Goal: Task Accomplishment & Management: Complete application form

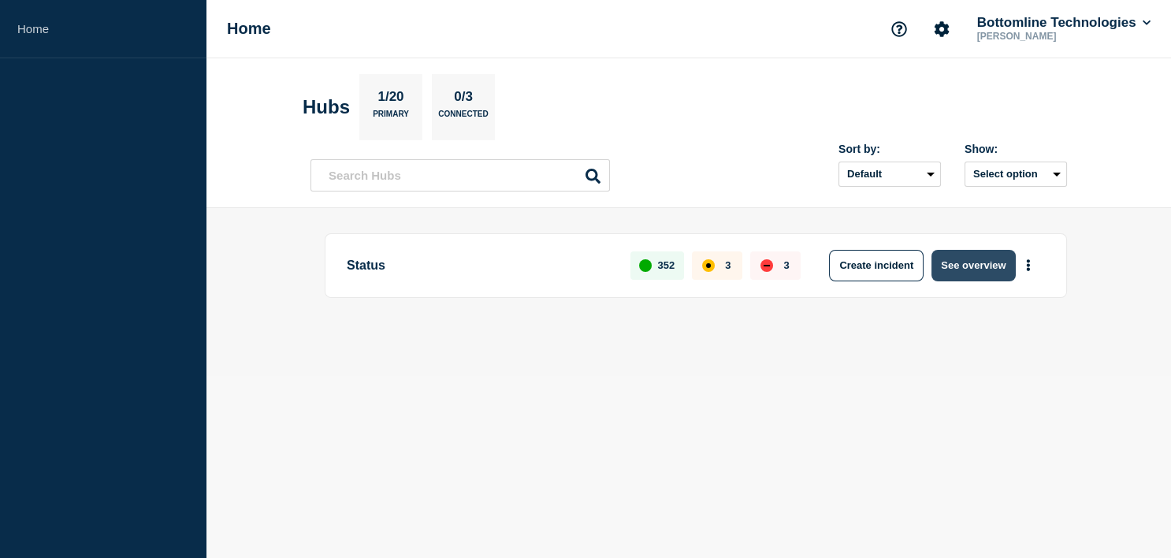
click at [973, 259] on button "See overview" at bounding box center [974, 266] width 84 height 32
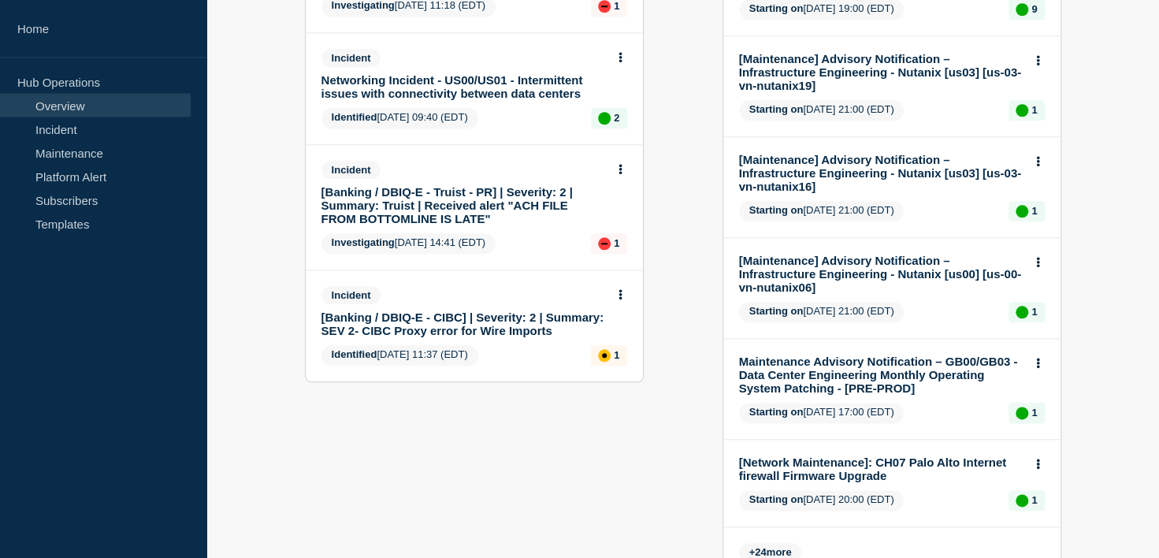
scroll to position [686, 0]
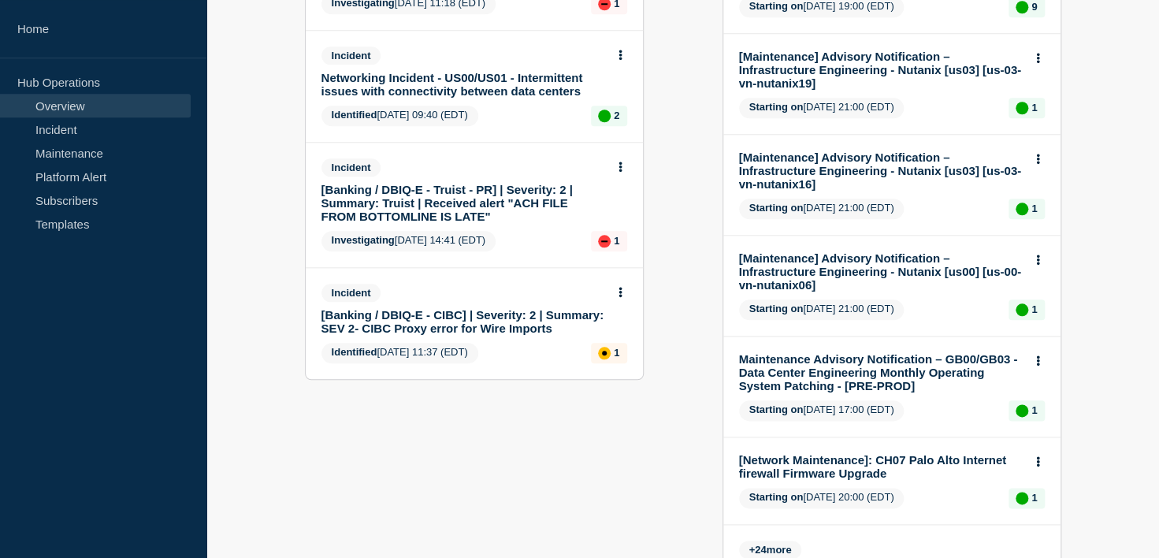
click at [418, 219] on link "[Banking / DBIQ-E - Truist - PR] | Severity: 2 | Summary: Truist | Received ale…" at bounding box center [464, 203] width 285 height 40
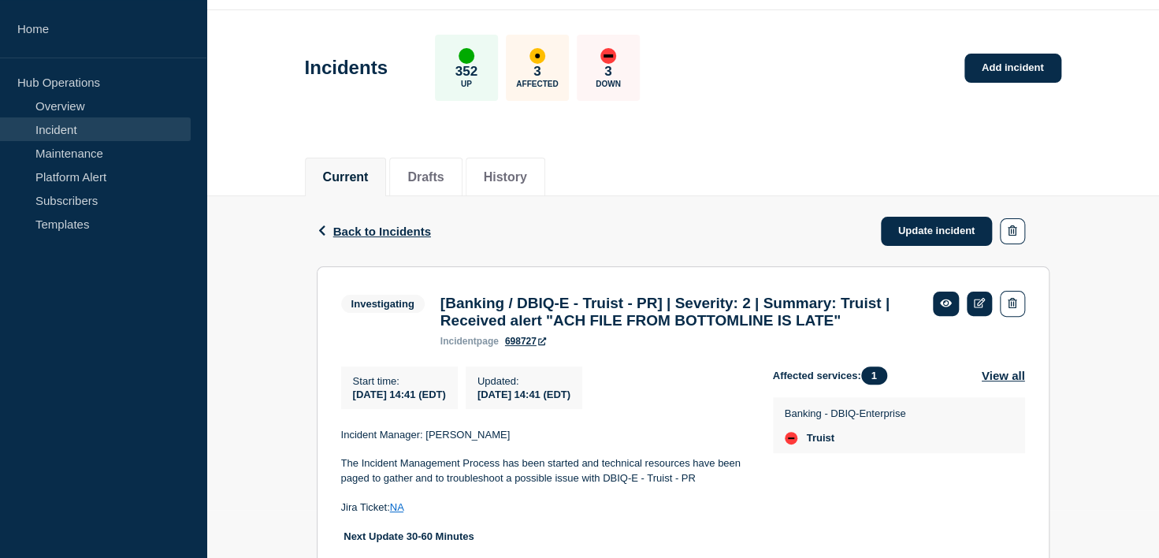
scroll to position [50, 0]
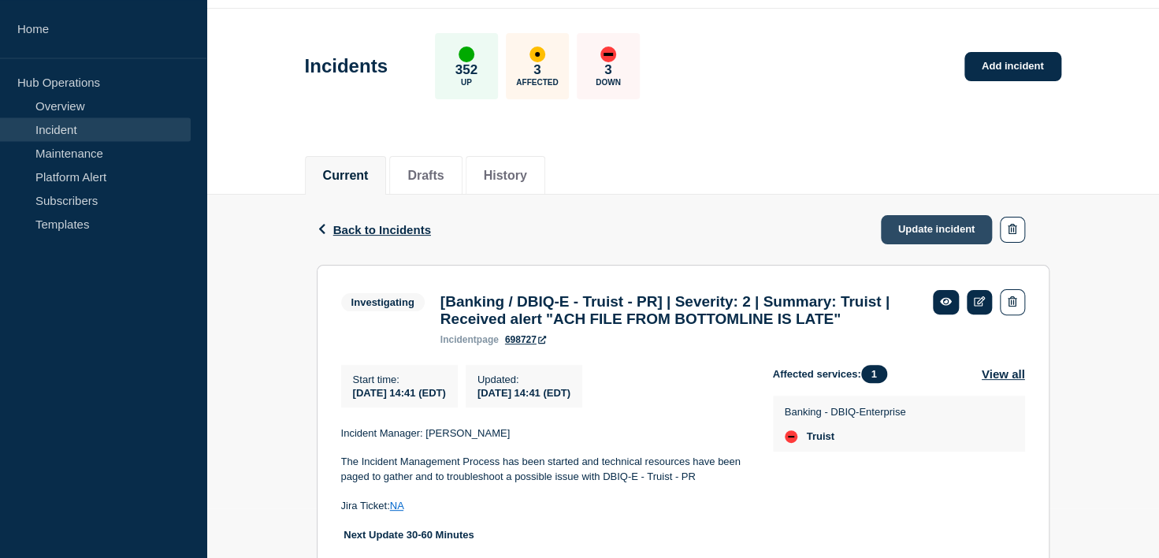
click at [943, 220] on link "Update incident" at bounding box center [937, 229] width 112 height 29
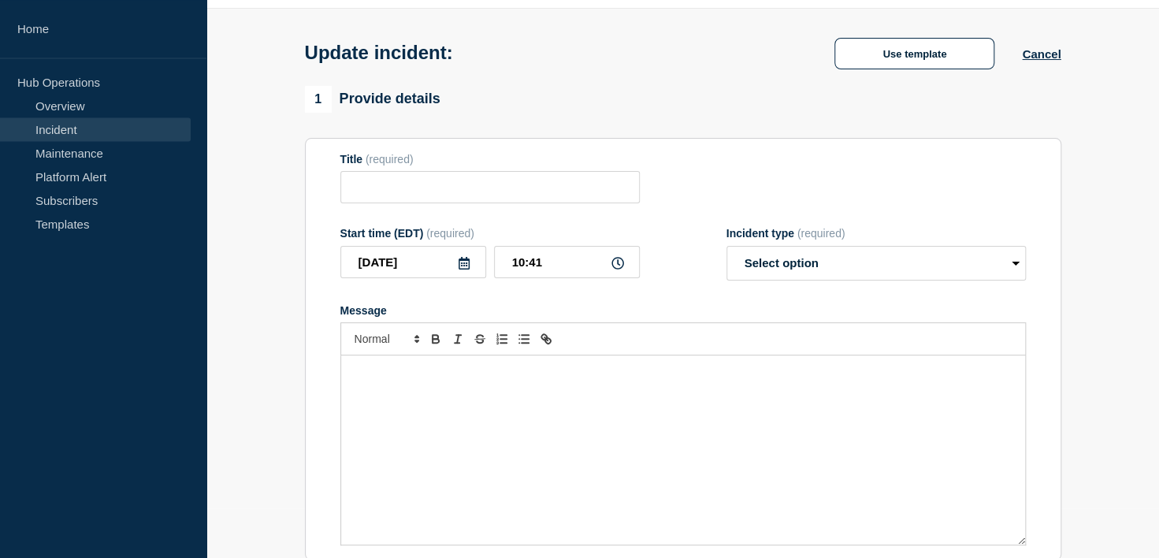
type input "[Banking / DBIQ-E - Truist - PR] | Severity: 2 | Summary: Truist | Received ale…"
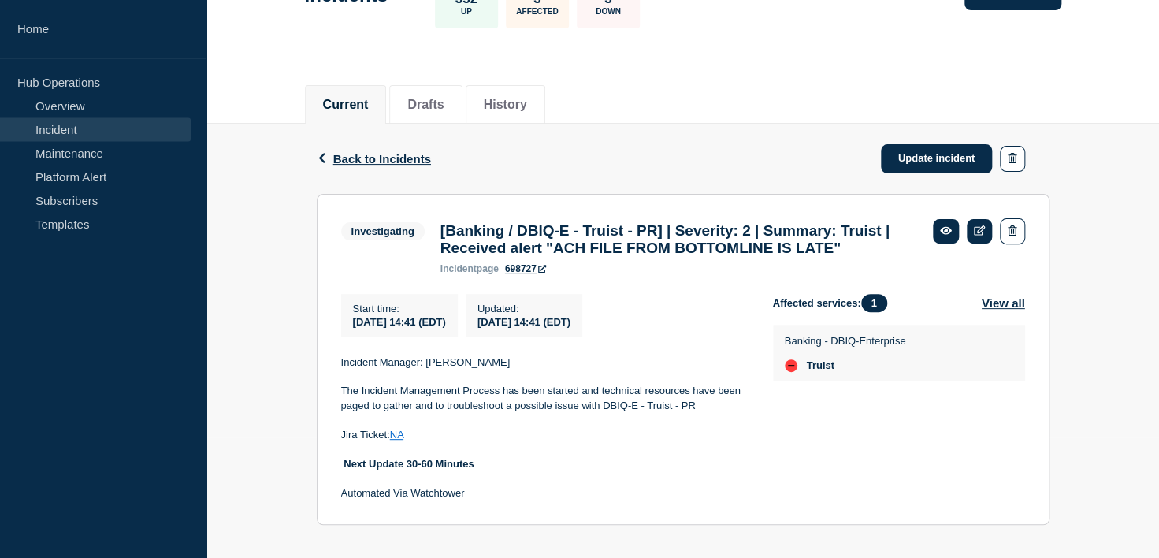
scroll to position [167, 0]
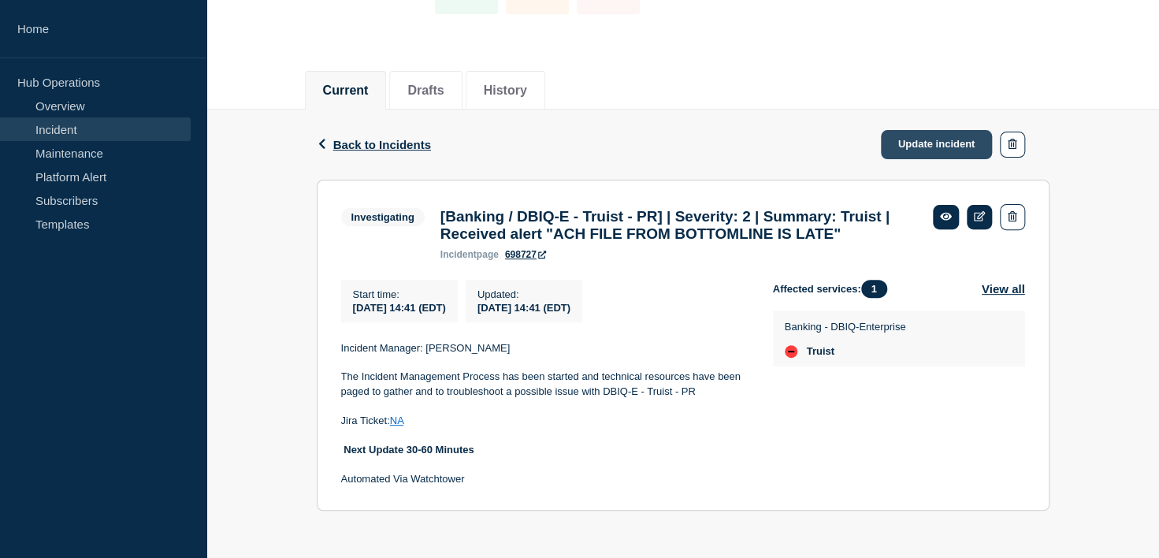
click at [921, 130] on link "Update incident" at bounding box center [937, 144] width 112 height 29
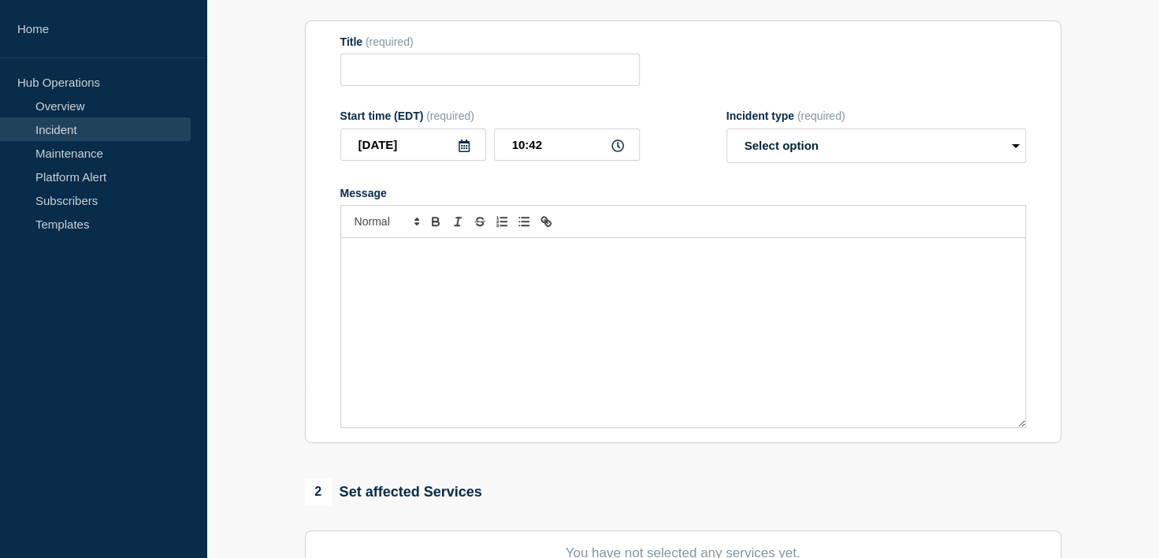
type input "[Banking / DBIQ-E - Truist - PR] | Severity: 2 | Summary: Truist | Received ale…"
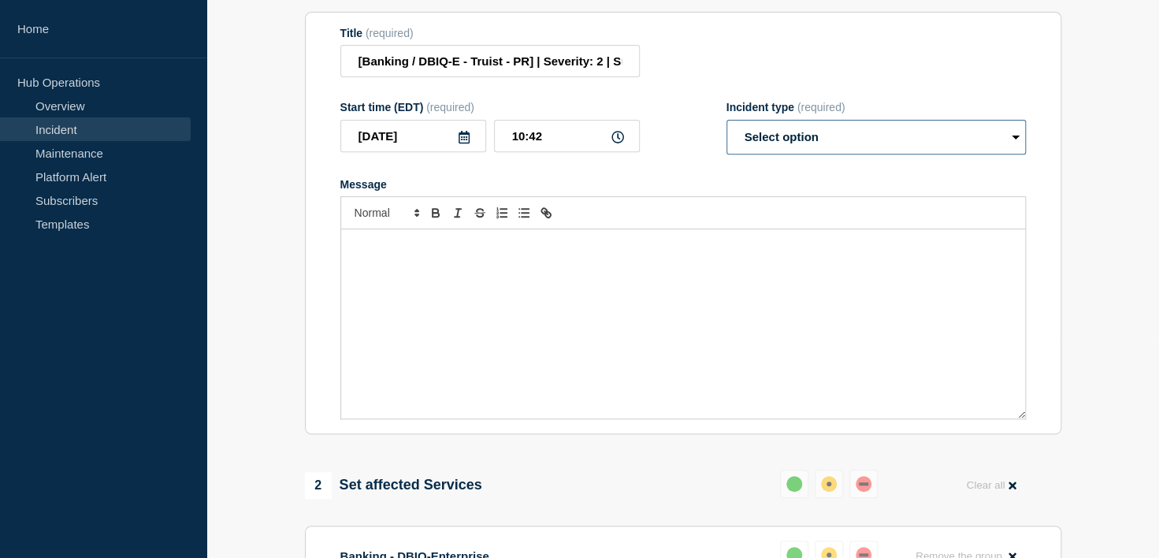
click at [727, 120] on select "Select option Investigating Identified Monitoring Resolved" at bounding box center [877, 137] width 300 height 35
select select "resolved"
click option "Resolved" at bounding box center [0, 0] width 0 height 0
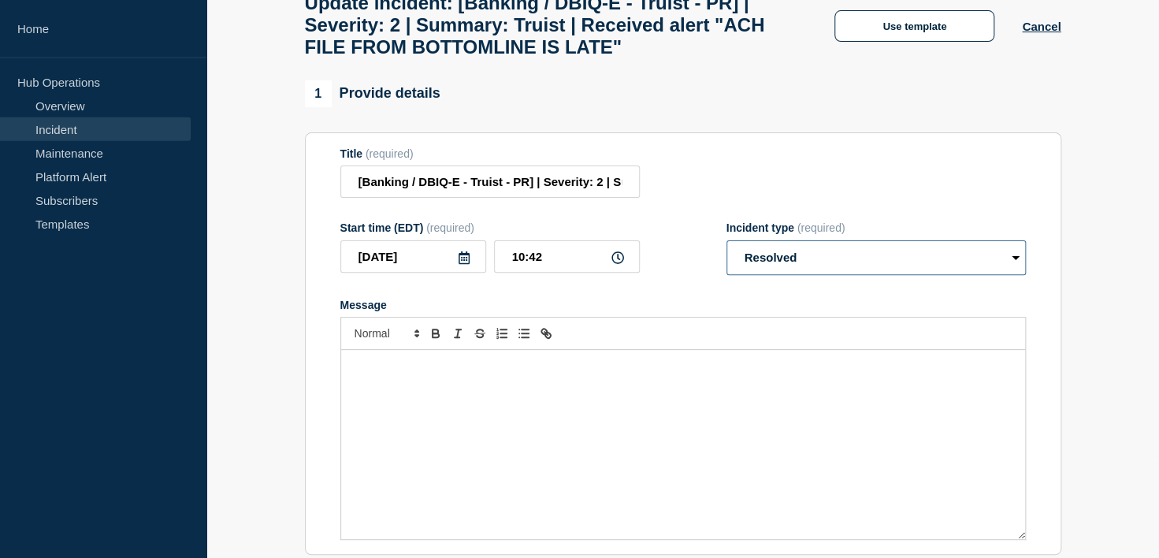
scroll to position [98, 0]
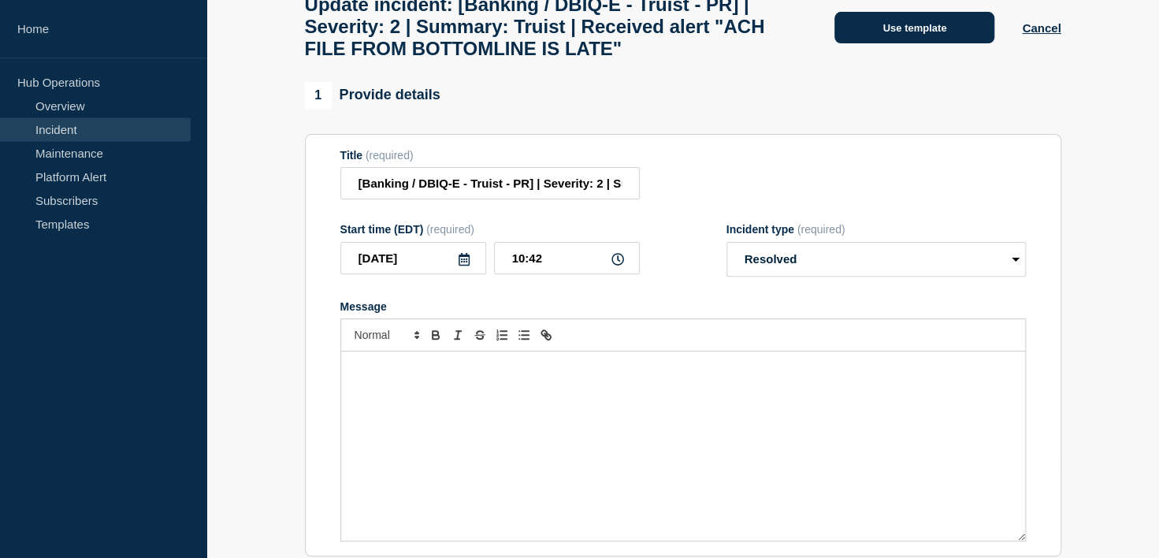
click at [925, 43] on button "Use template" at bounding box center [915, 28] width 160 height 32
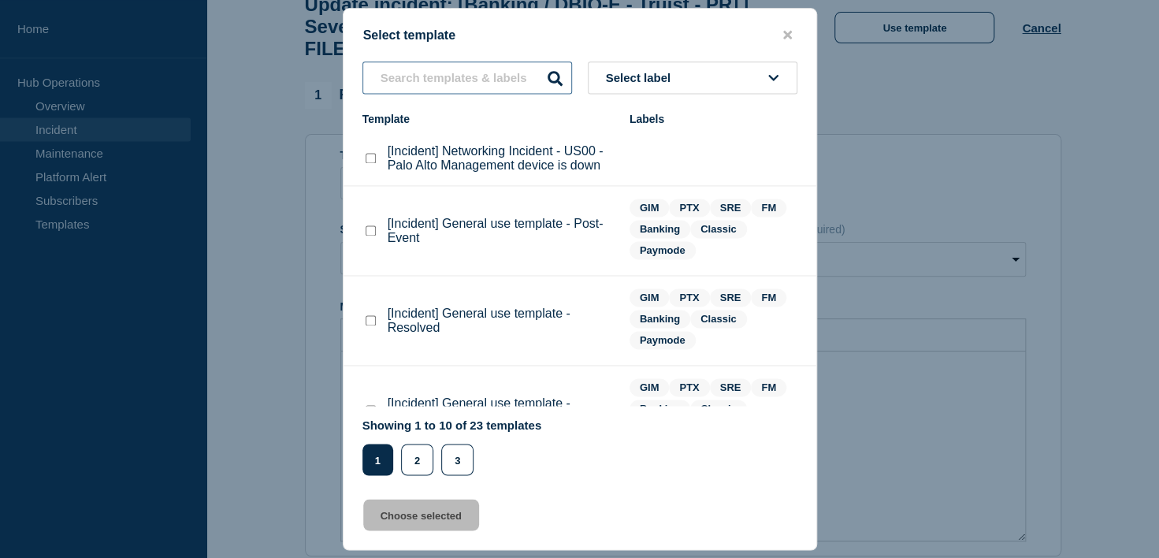
click at [433, 76] on input "text" at bounding box center [468, 77] width 210 height 32
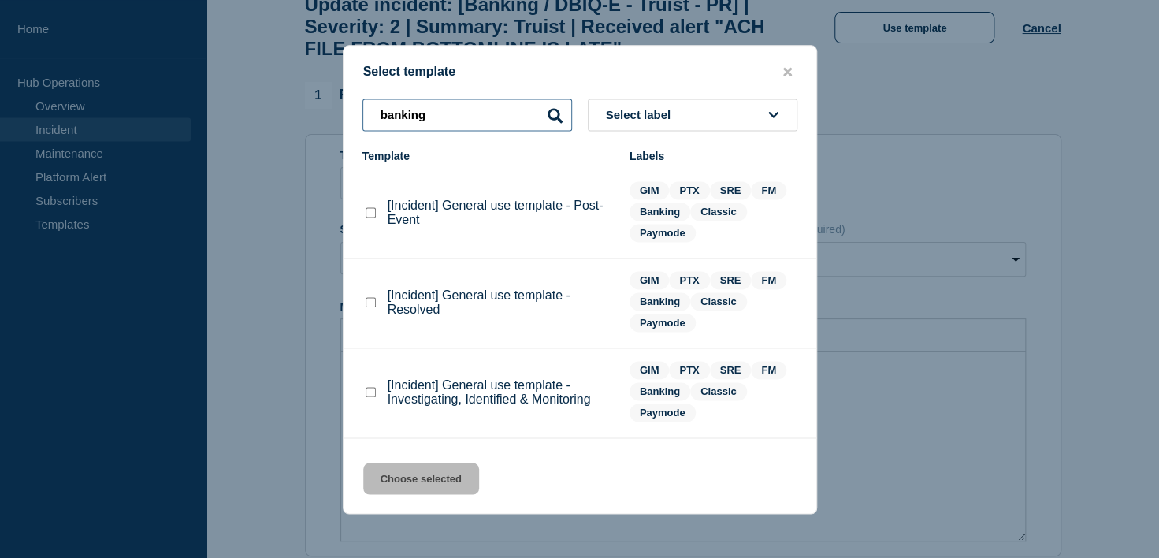
type input "banking"
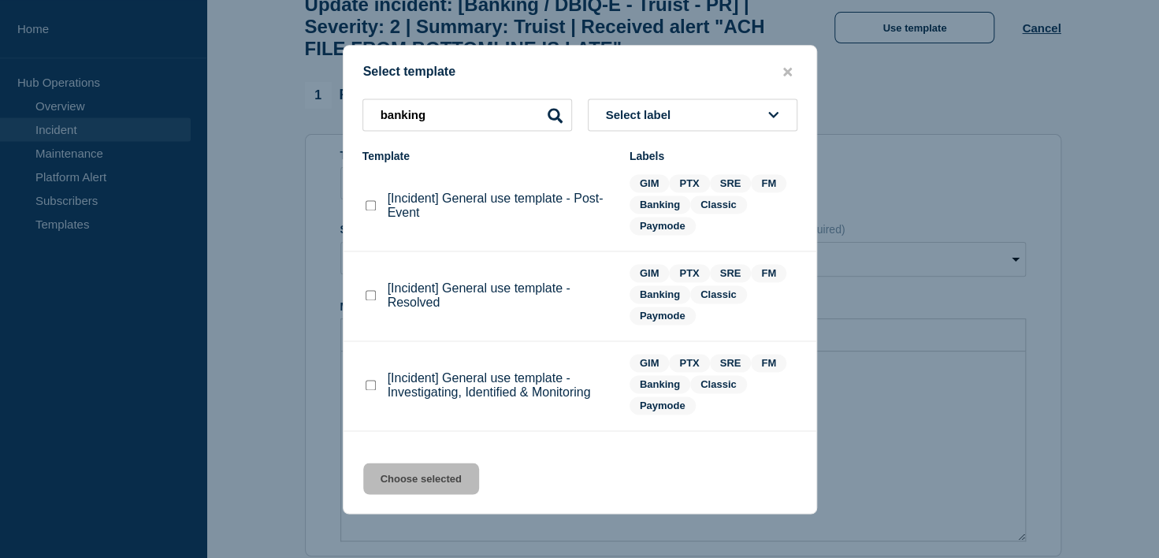
scroll to position [0, 0]
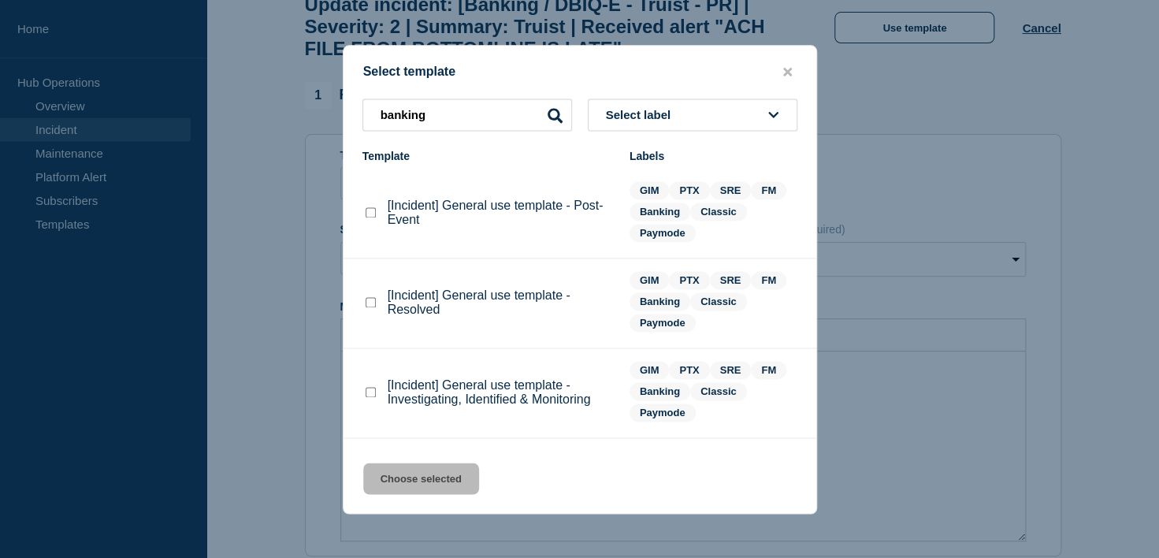
click at [371, 306] on checkbox"] "[Incident] General use template - Resolved checkbox" at bounding box center [371, 302] width 10 height 10
checkbox checkbox"] "true"
click at [420, 476] on button "Choose selected" at bounding box center [421, 479] width 116 height 32
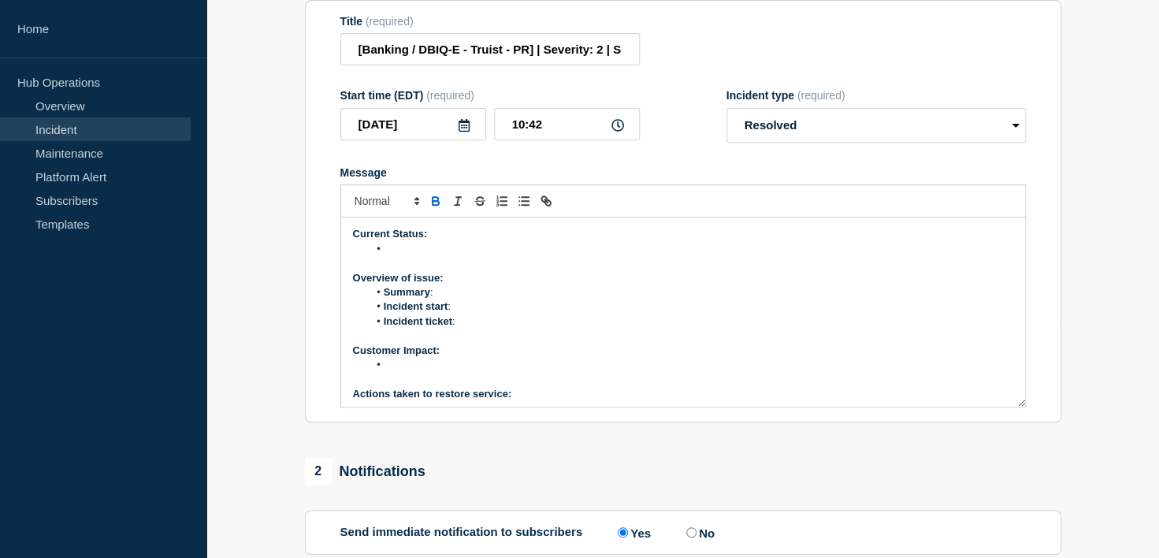
scroll to position [237, 0]
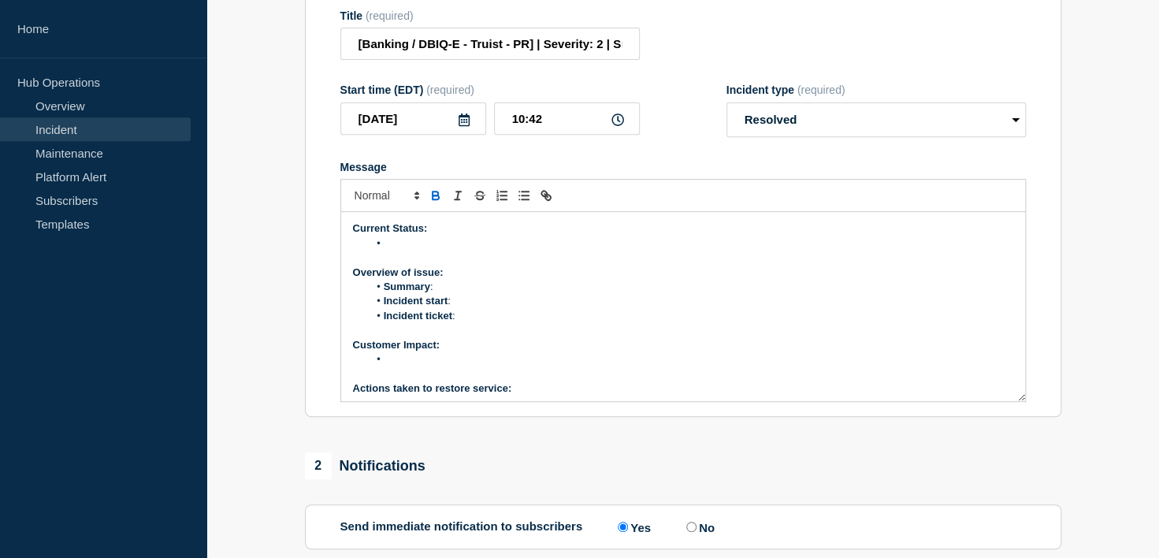
click at [463, 251] on li "Message" at bounding box center [691, 243] width 646 height 14
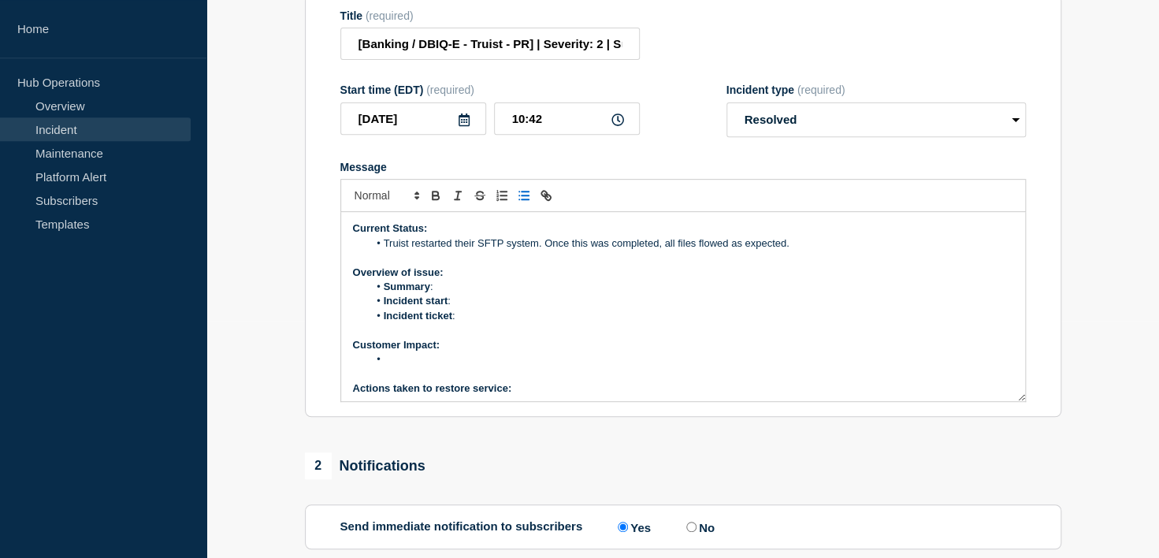
click at [455, 294] on li "Summary :" at bounding box center [691, 287] width 646 height 14
click at [501, 294] on li "Summary :" at bounding box center [691, 287] width 646 height 14
click at [475, 294] on li "Summary :" at bounding box center [691, 287] width 646 height 14
click at [472, 294] on li "Summary : Truist | Received alert "ACH FILE FROM BOTTOMLINE IS LATE"" at bounding box center [691, 287] width 646 height 14
click at [497, 308] on li "Incident start :" at bounding box center [691, 301] width 646 height 14
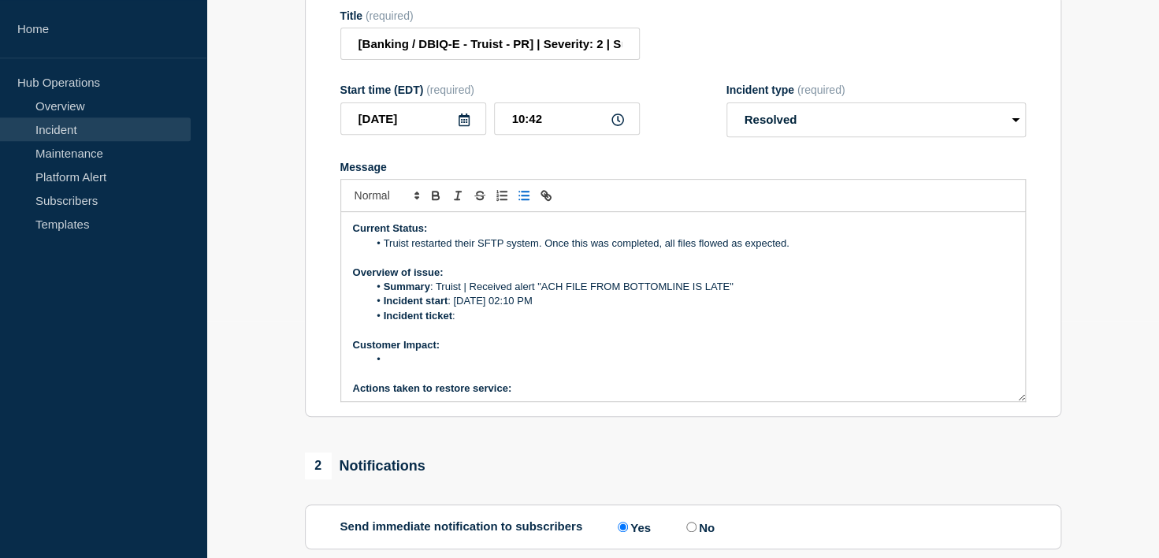
click at [485, 323] on li "Incident ticket :" at bounding box center [691, 316] width 646 height 14
drag, startPoint x: 582, startPoint y: 341, endPoint x: 593, endPoint y: 341, distance: 10.3
click at [586, 308] on li "Incident start : [DATE] 02:10 PM" at bounding box center [691, 301] width 646 height 14
click at [624, 323] on li "Incident ticket : [DATE] 02:25 PM" at bounding box center [691, 316] width 646 height 14
click at [508, 367] on li "Message" at bounding box center [691, 359] width 646 height 14
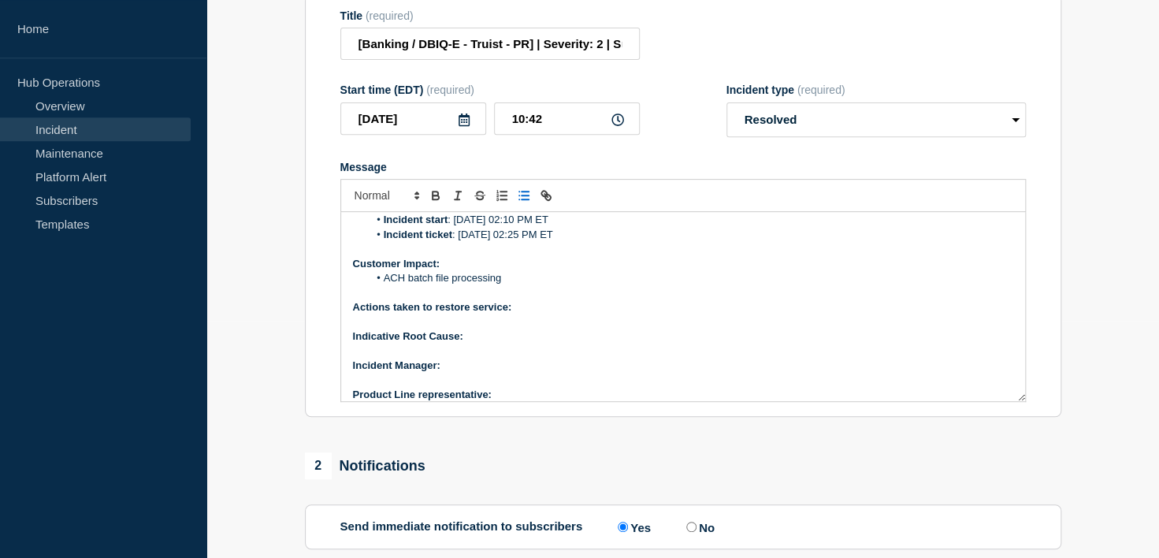
scroll to position [91, 0]
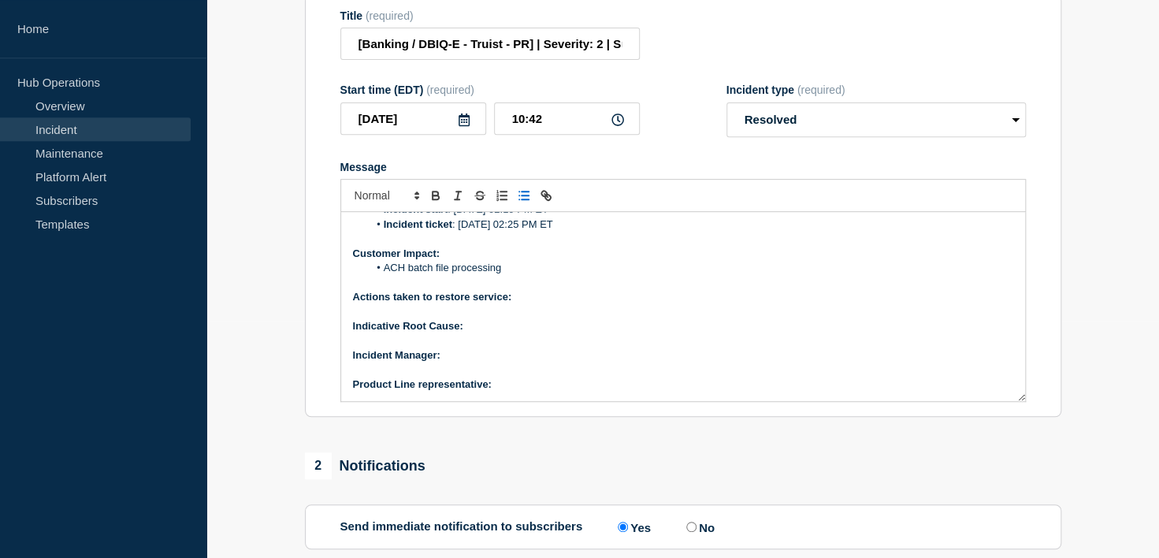
click at [558, 319] on p "Message" at bounding box center [683, 312] width 661 height 14
click at [558, 304] on p "Actions taken to restore service:" at bounding box center [683, 297] width 661 height 14
click at [491, 333] on p "Indicative Root Cause:" at bounding box center [683, 326] width 661 height 14
click at [475, 363] on p "﻿Incident Manager:" at bounding box center [683, 355] width 661 height 14
drag, startPoint x: 517, startPoint y: 394, endPoint x: 445, endPoint y: 394, distance: 72.5
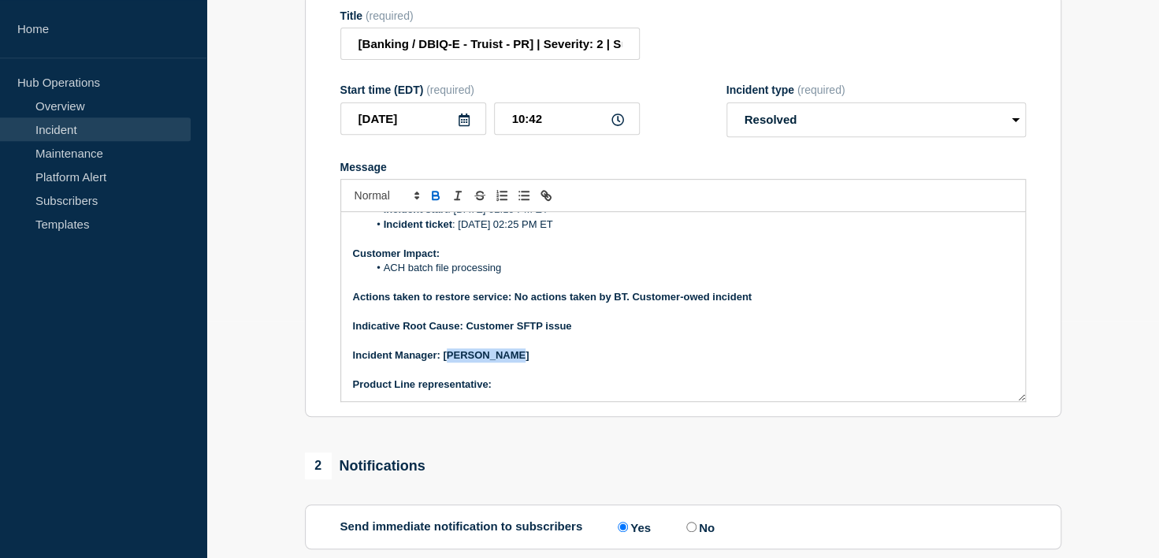
click at [444, 363] on p "﻿Incident Manager: [PERSON_NAME]" at bounding box center [683, 355] width 661 height 14
click at [519, 392] on p "Product Line representative:" at bounding box center [683, 385] width 661 height 14
drag, startPoint x: 581, startPoint y: 430, endPoint x: 494, endPoint y: 421, distance: 87.2
click at [494, 392] on p "Product Line representative: [PERSON_NAME]" at bounding box center [683, 385] width 661 height 14
drag, startPoint x: 589, startPoint y: 365, endPoint x: 465, endPoint y: 366, distance: 123.8
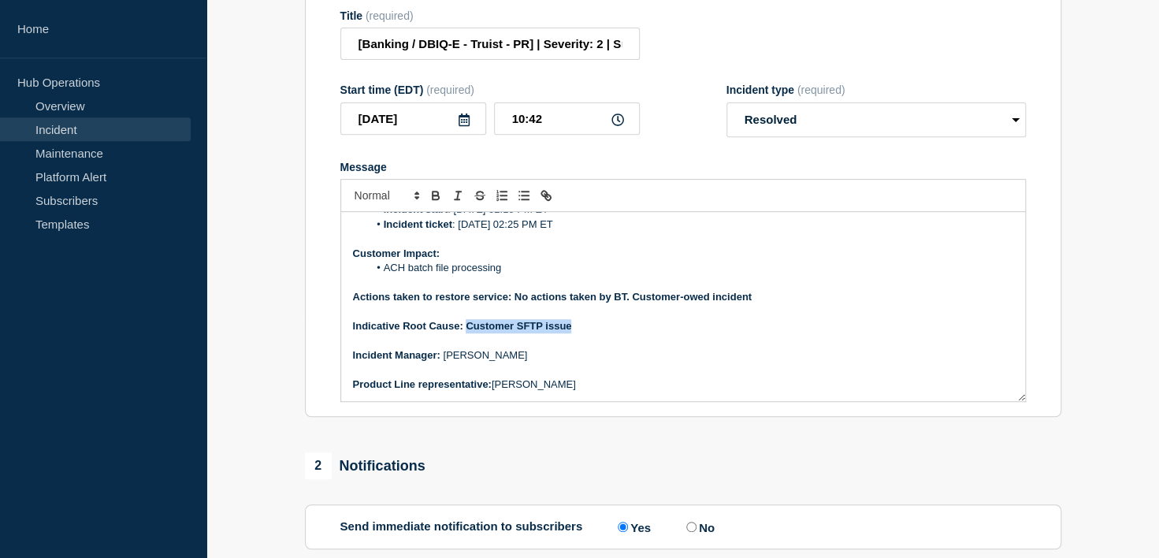
click at [465, 333] on p "Indicative Root Cause: Customer SFTP issue" at bounding box center [683, 326] width 661 height 14
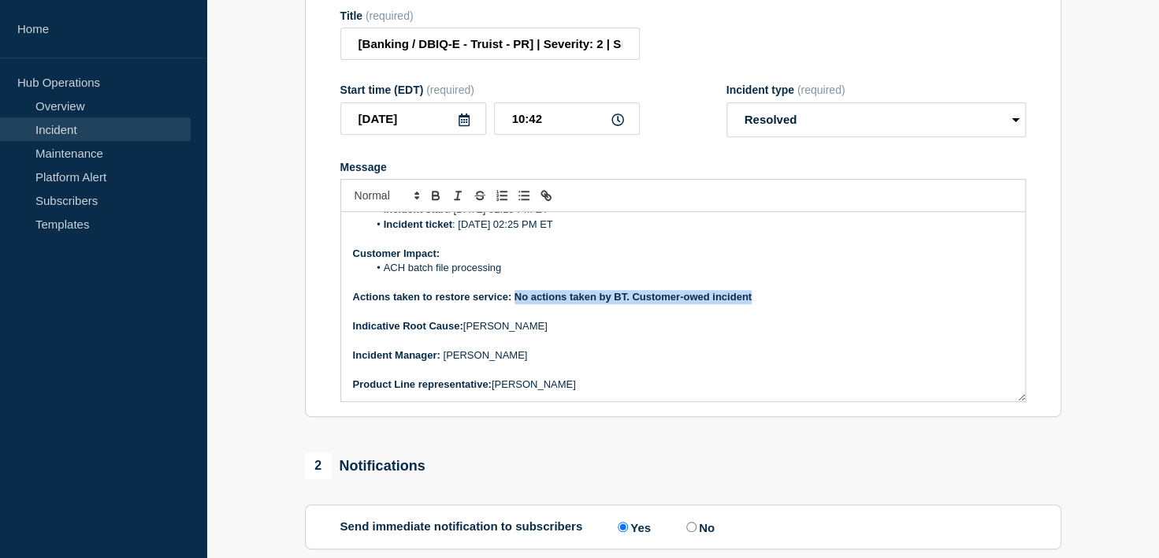
drag, startPoint x: 762, startPoint y: 335, endPoint x: 515, endPoint y: 340, distance: 246.8
click at [515, 304] on p "Actions taken to restore service: No actions taken by BT. Customer-owed incident" at bounding box center [683, 297] width 661 height 14
copy strong "No actions taken by BT. Customer-owed incident"
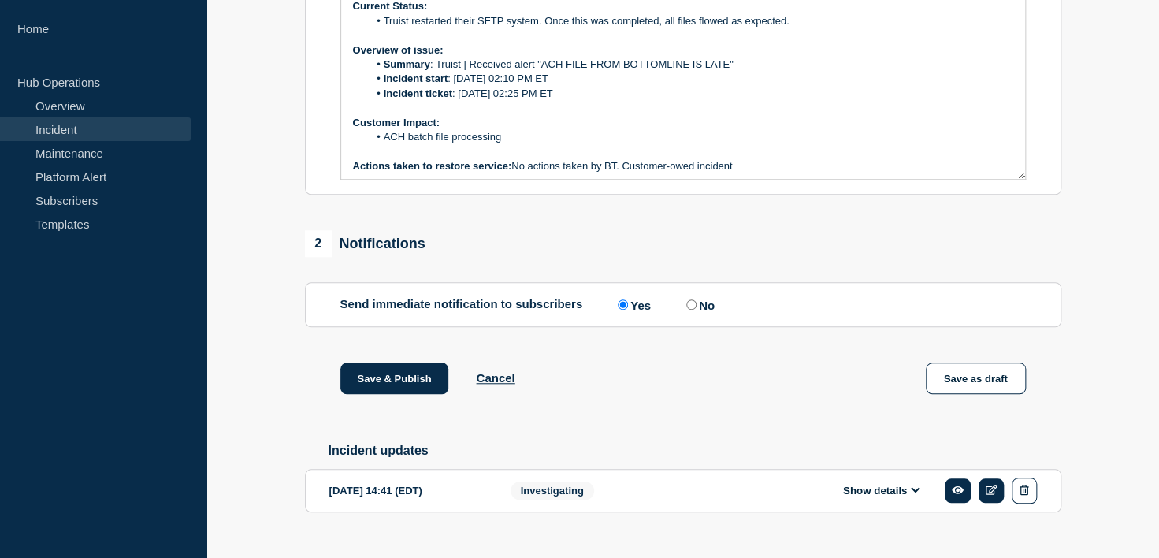
scroll to position [530, 0]
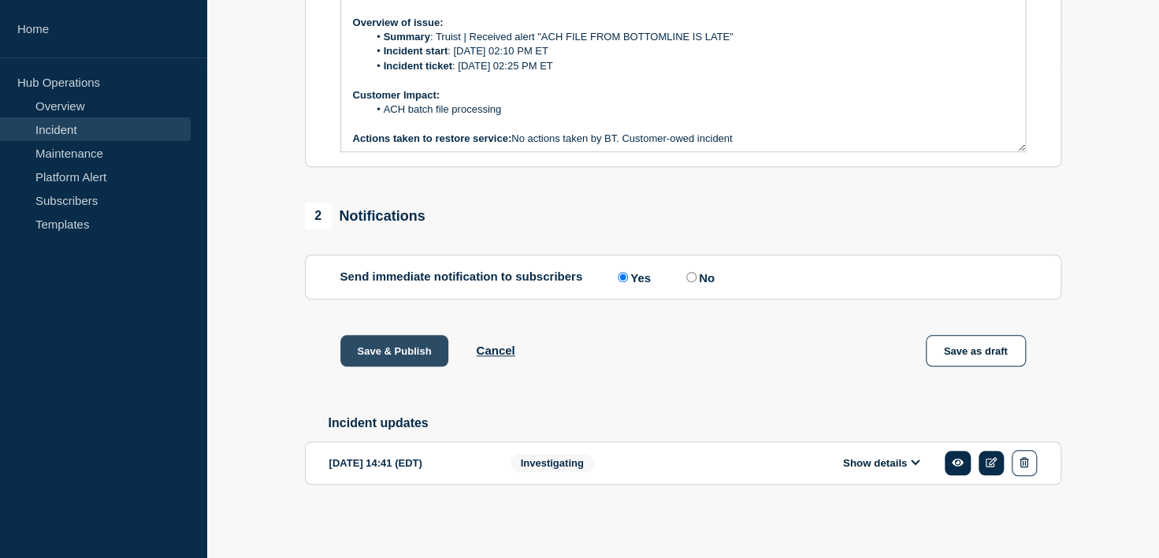
click at [423, 348] on button "Save & Publish" at bounding box center [395, 351] width 109 height 32
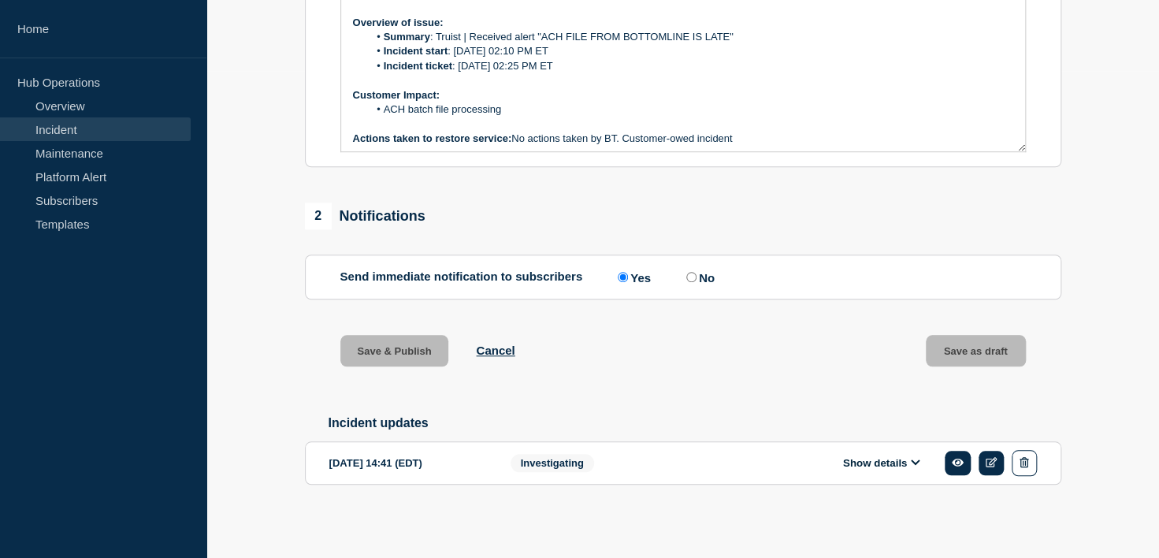
scroll to position [564, 0]
